Goal: Task Accomplishment & Management: Manage account settings

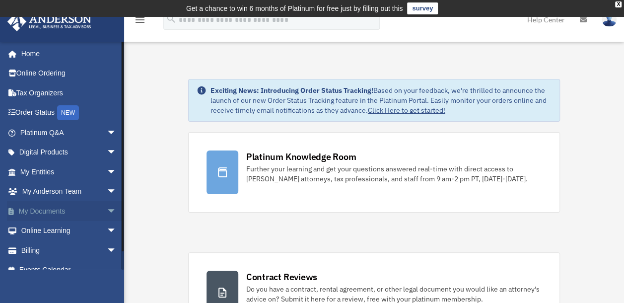
click at [49, 206] on link "My Documents arrow_drop_down" at bounding box center [69, 211] width 125 height 20
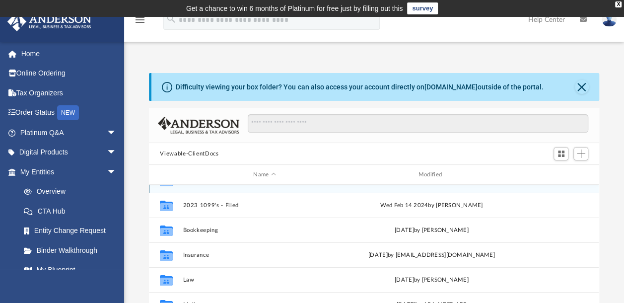
scroll to position [116, 0]
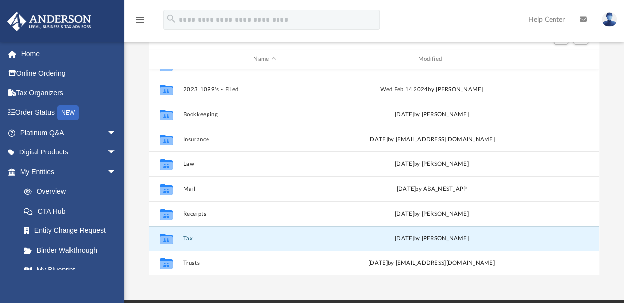
click at [189, 240] on button "Tax" at bounding box center [264, 238] width 163 height 6
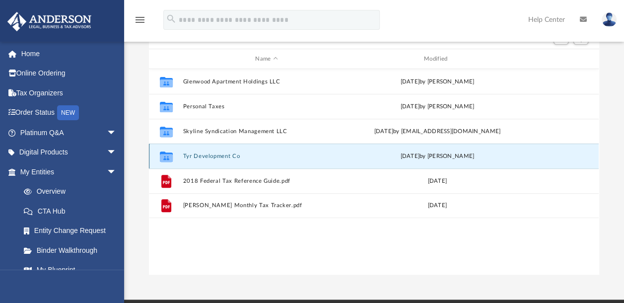
click at [198, 155] on button "Tyr Development Co" at bounding box center [266, 156] width 167 height 6
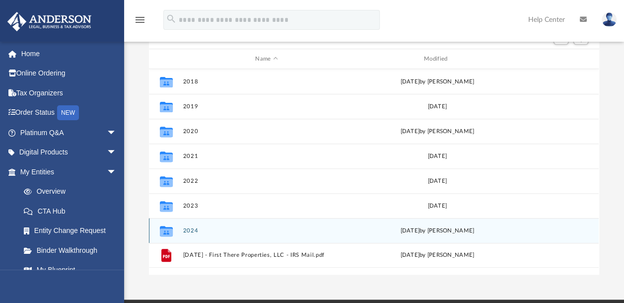
click at [192, 230] on button "2024" at bounding box center [266, 230] width 167 height 6
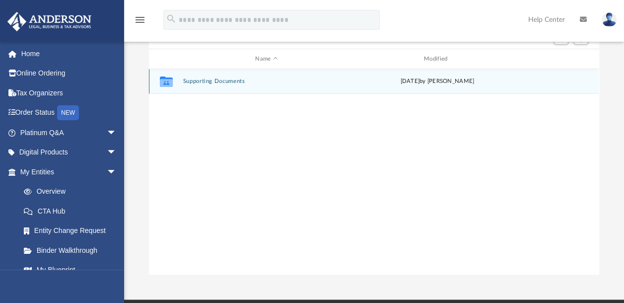
click at [209, 82] on button "Supporting Documents" at bounding box center [266, 81] width 167 height 6
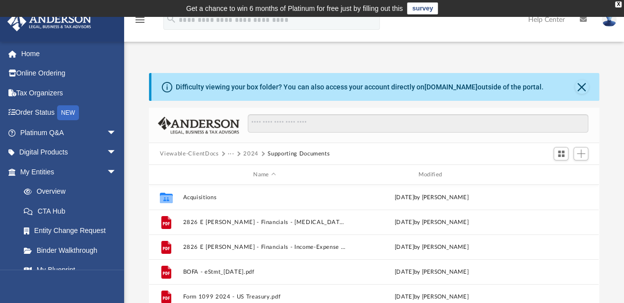
click at [252, 155] on button "2024" at bounding box center [250, 153] width 15 height 9
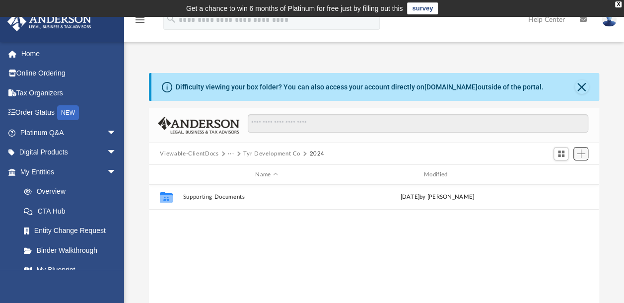
click at [583, 152] on span "Add" at bounding box center [581, 153] width 8 height 8
click at [556, 191] on li "New Folder" at bounding box center [566, 189] width 32 height 10
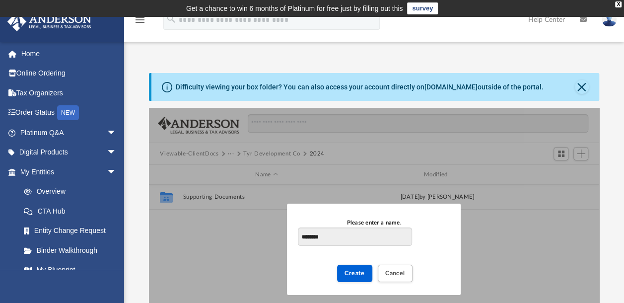
type input "********"
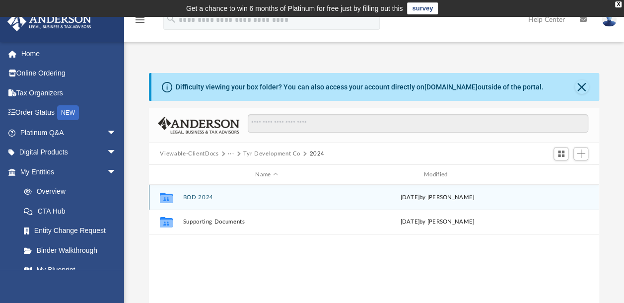
click at [200, 198] on button "BOD 2024" at bounding box center [266, 197] width 167 height 6
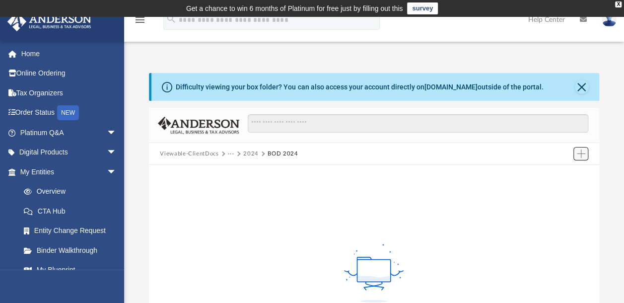
click at [580, 153] on span "Add" at bounding box center [581, 153] width 8 height 8
click at [552, 175] on li "Upload" at bounding box center [566, 173] width 32 height 10
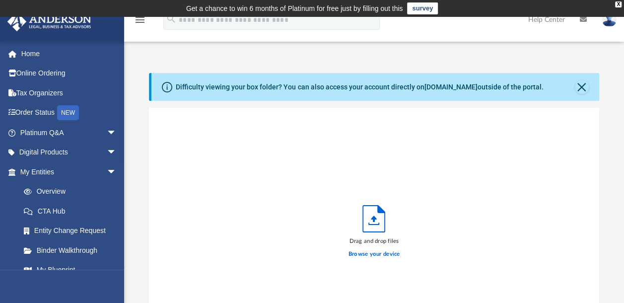
scroll to position [244, 442]
click at [192, 227] on div "Drag and drop files Browse your device" at bounding box center [374, 234] width 450 height 252
click at [390, 254] on label "Browse your device" at bounding box center [374, 254] width 52 height 9
click at [0, 0] on input "Browse your device" at bounding box center [0, 0] width 0 height 0
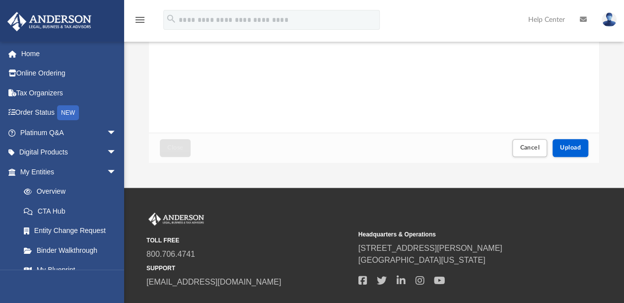
scroll to position [231, 0]
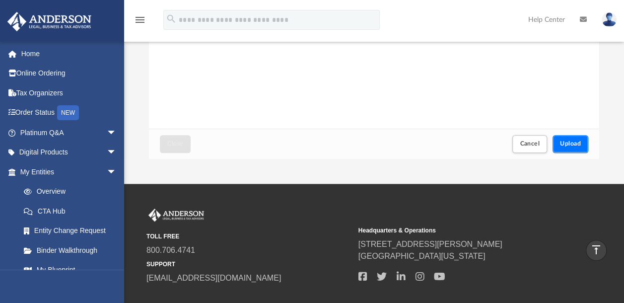
click at [570, 145] on span "Upload" at bounding box center [570, 143] width 21 height 6
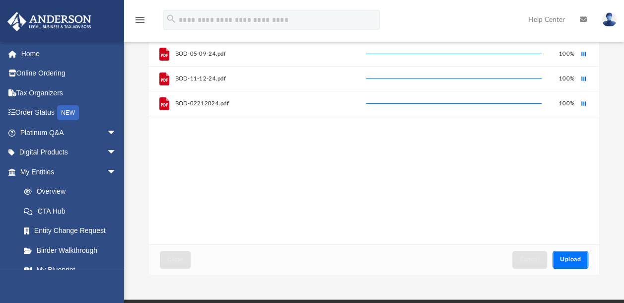
scroll to position [0, 0]
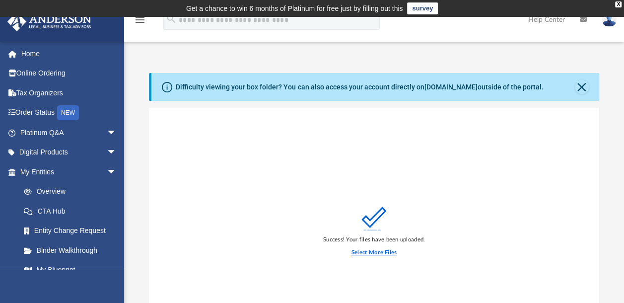
click at [374, 250] on label "Select More Files" at bounding box center [373, 252] width 45 height 9
click at [0, 0] on input "Select More Files" at bounding box center [0, 0] width 0 height 0
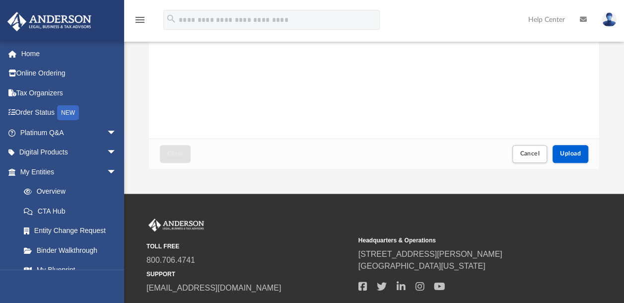
scroll to position [231, 0]
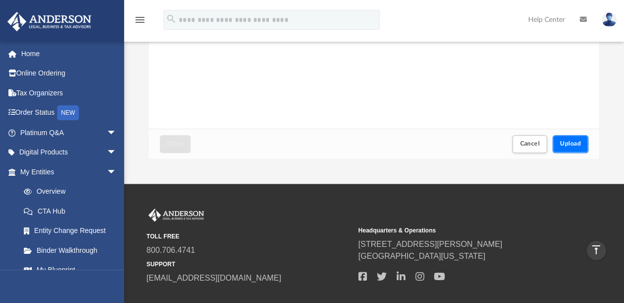
click at [565, 143] on span "Upload" at bounding box center [570, 143] width 21 height 6
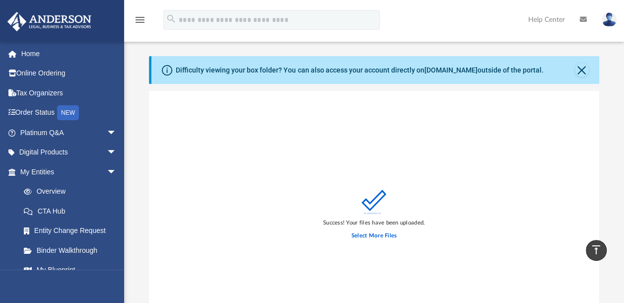
scroll to position [0, 0]
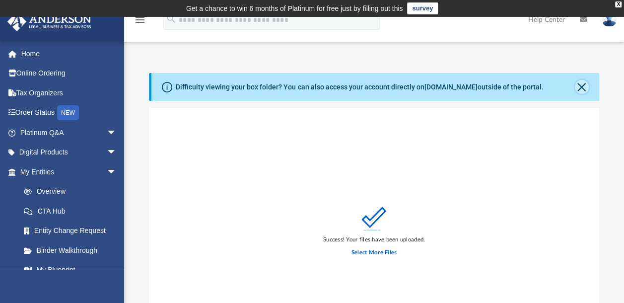
click at [579, 85] on button "Close" at bounding box center [582, 87] width 14 height 14
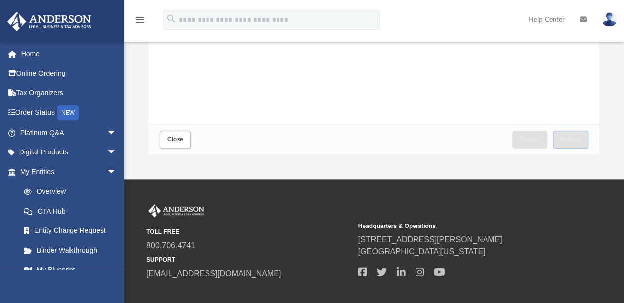
scroll to position [231, 0]
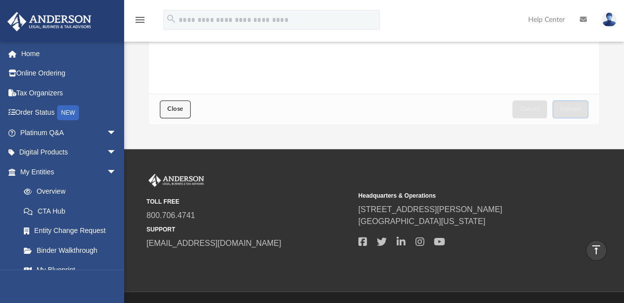
click at [170, 110] on span "Close" at bounding box center [175, 109] width 16 height 6
click at [173, 110] on span "Close" at bounding box center [175, 109] width 16 height 6
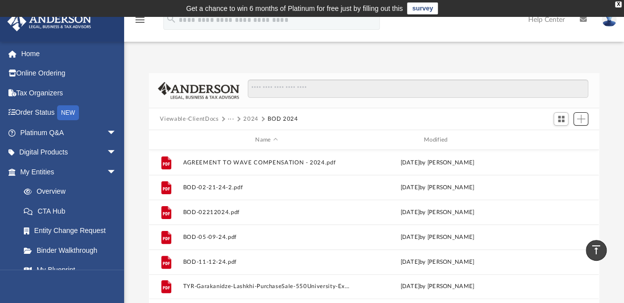
scroll to position [218, 442]
click at [244, 118] on button "2024" at bounding box center [250, 119] width 15 height 9
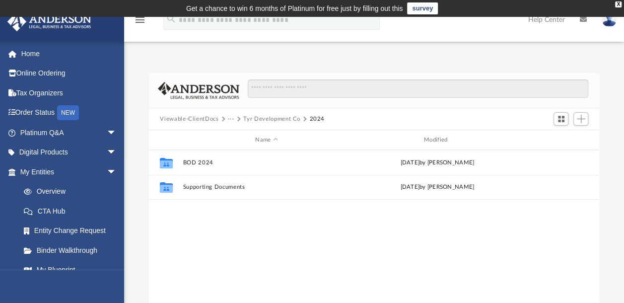
click at [230, 120] on button "···" at bounding box center [231, 119] width 6 height 9
click at [248, 116] on button "Tyr Development Co" at bounding box center [271, 119] width 57 height 9
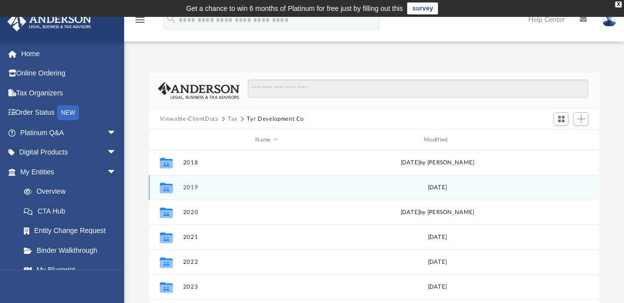
scroll to position [116, 0]
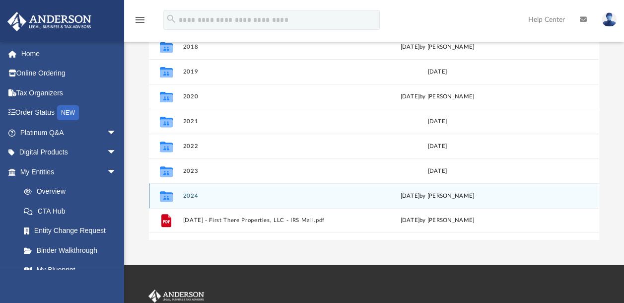
click at [190, 199] on div "Collaborated Folder 2024 [DATE] by [PERSON_NAME]" at bounding box center [374, 195] width 450 height 25
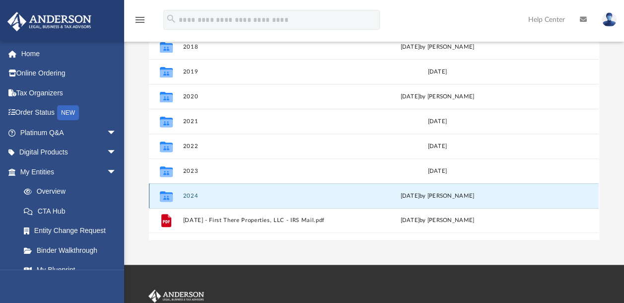
click at [191, 194] on button "2024" at bounding box center [266, 196] width 167 height 6
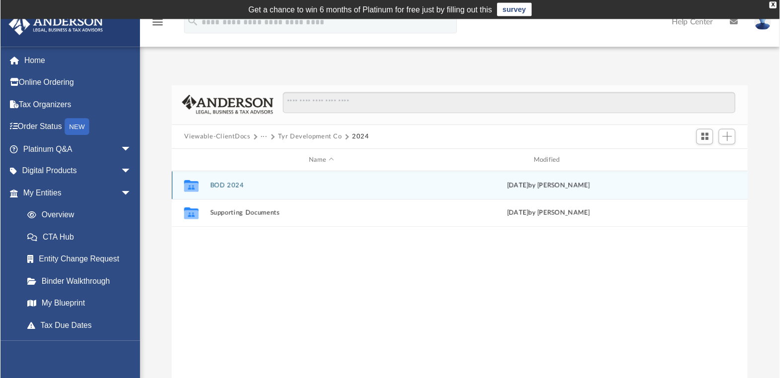
scroll to position [216, 580]
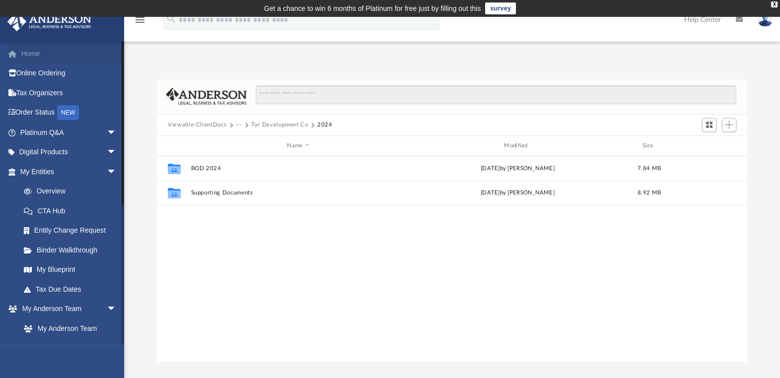
click at [32, 52] on link "Home" at bounding box center [69, 54] width 125 height 20
click at [623, 23] on img at bounding box center [764, 19] width 15 height 14
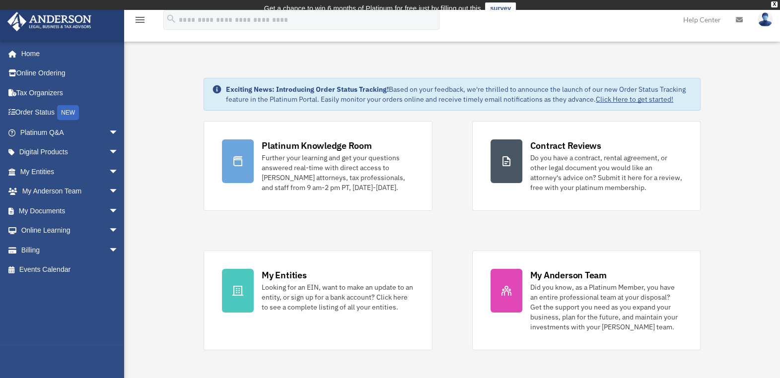
click at [764, 17] on img at bounding box center [764, 19] width 15 height 14
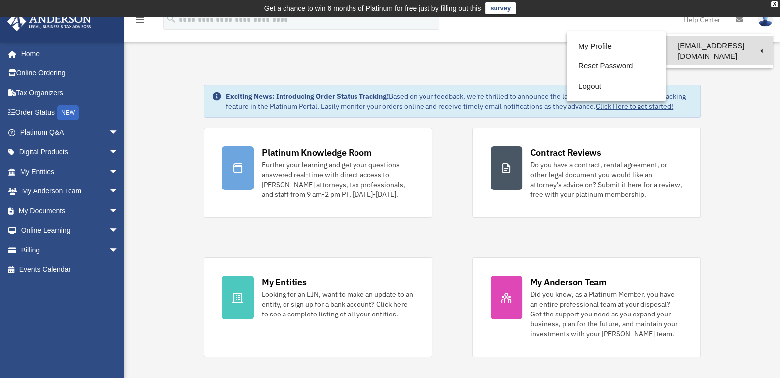
click at [755, 44] on link "[EMAIL_ADDRESS][DOMAIN_NAME]" at bounding box center [718, 50] width 107 height 29
